Goal: Navigation & Orientation: Find specific page/section

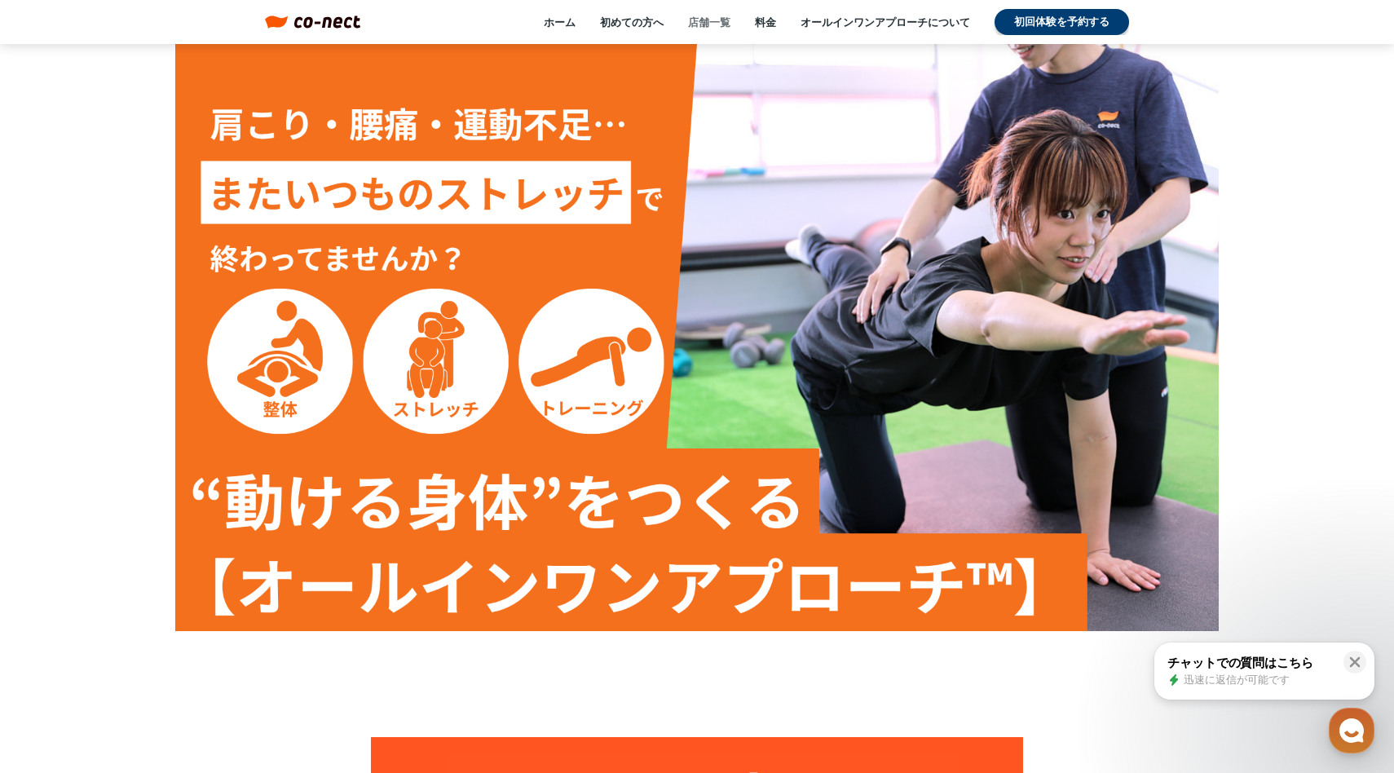
click at [716, 24] on link "店舗一覧" at bounding box center [709, 22] width 42 height 15
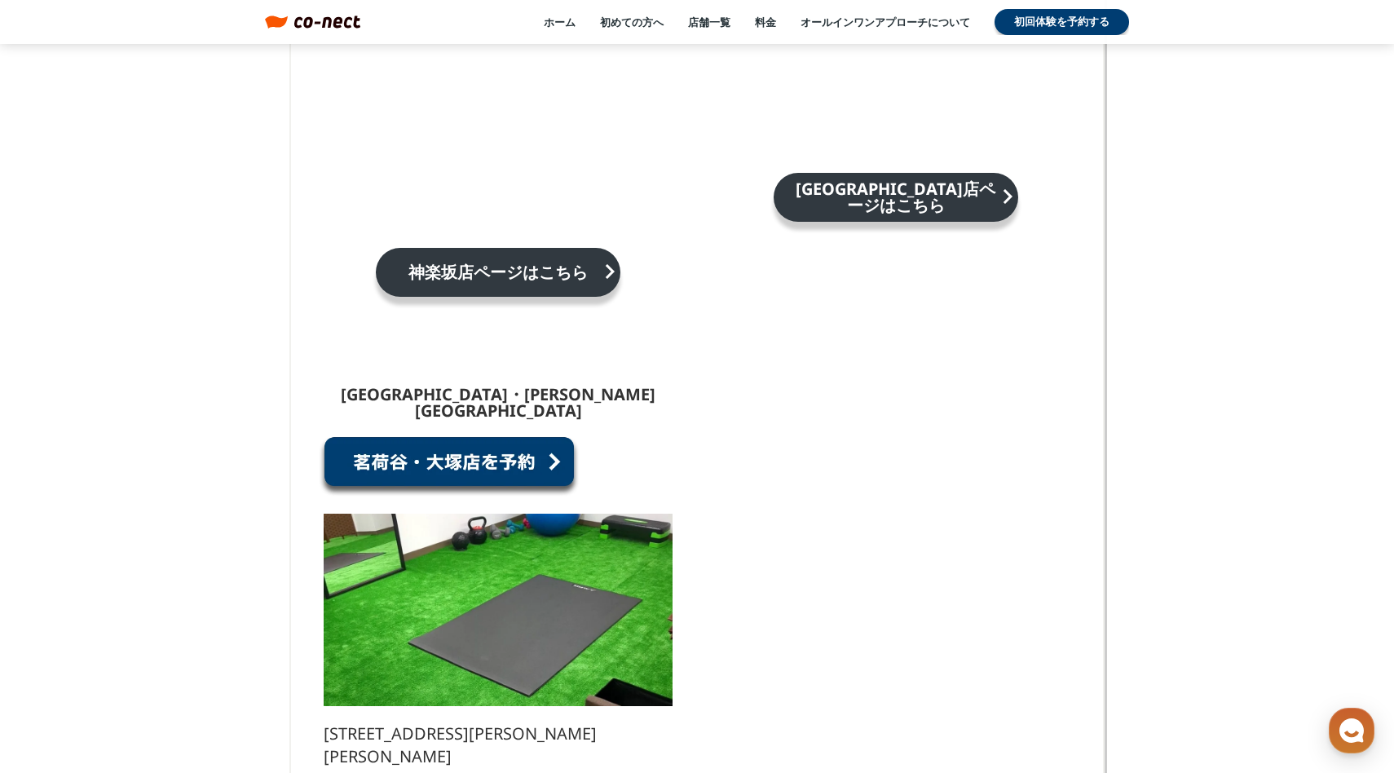
scroll to position [178, 0]
